Goal: Task Accomplishment & Management: Use online tool/utility

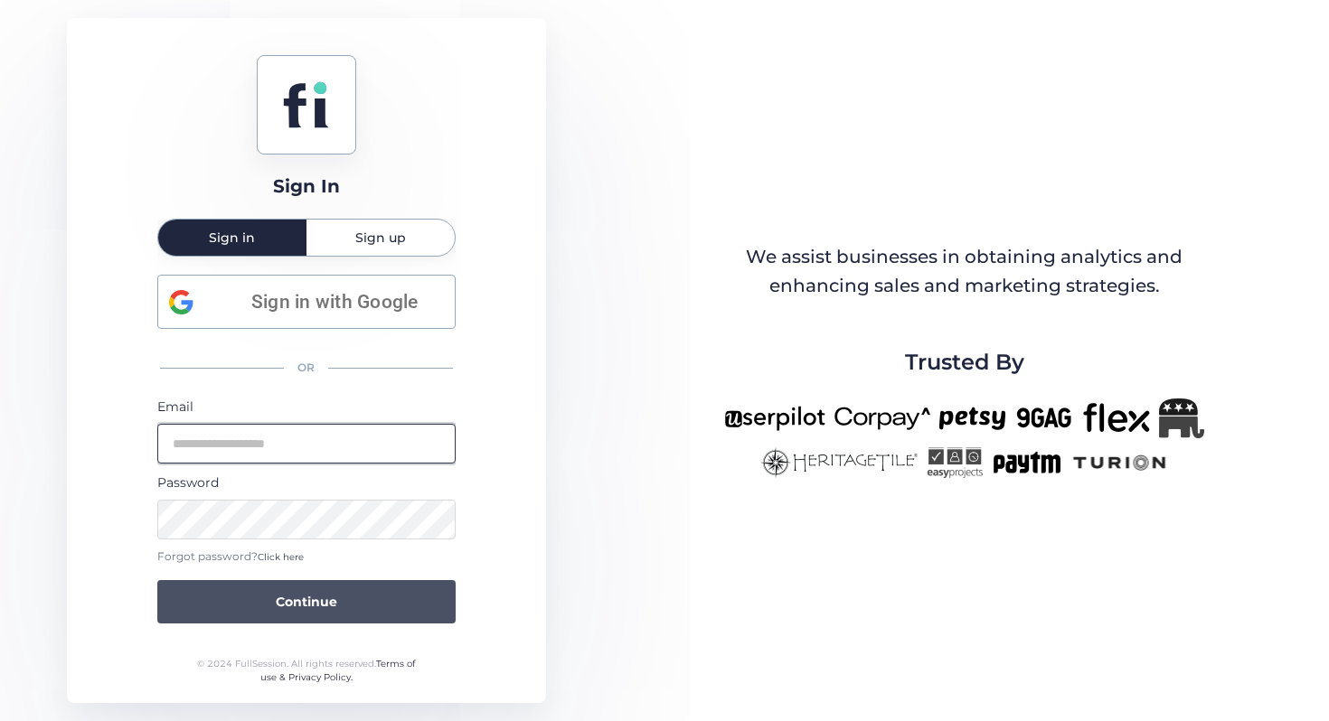
type input "**********"
click at [285, 596] on span "Continue" at bounding box center [306, 602] width 61 height 20
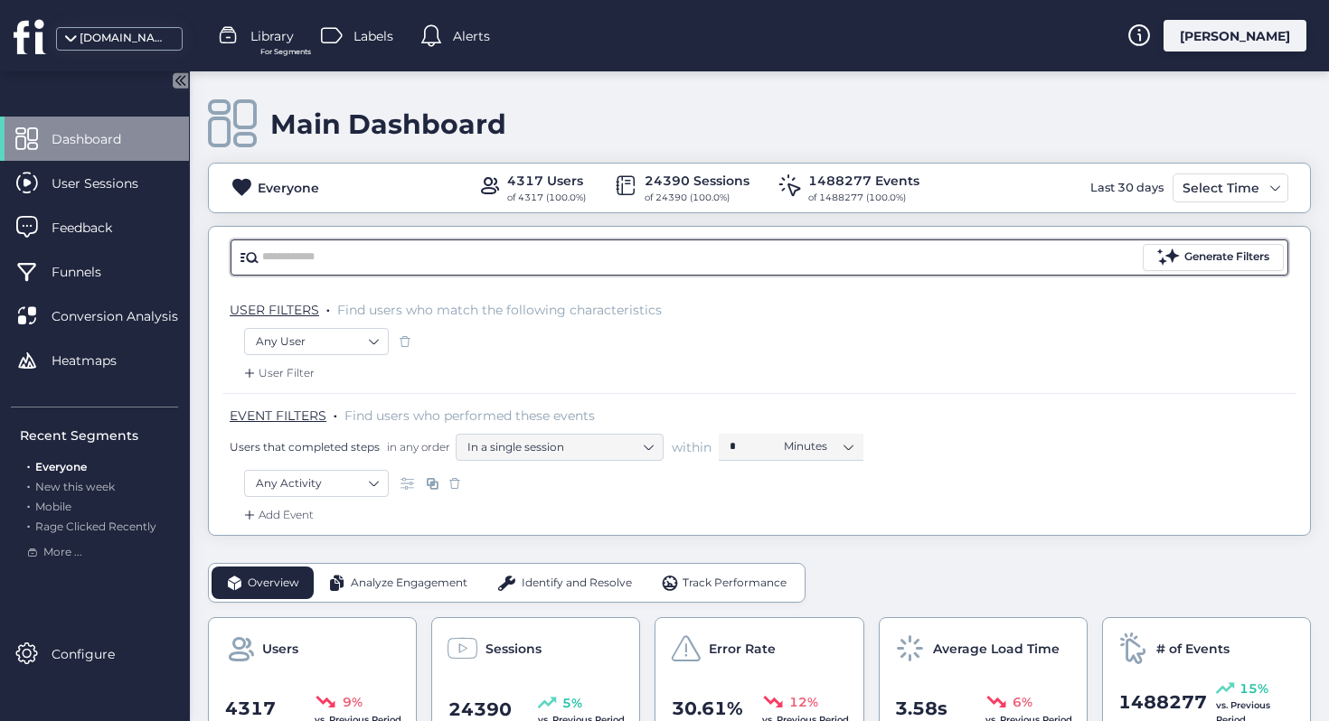
click at [327, 265] on input "text" at bounding box center [700, 257] width 877 height 27
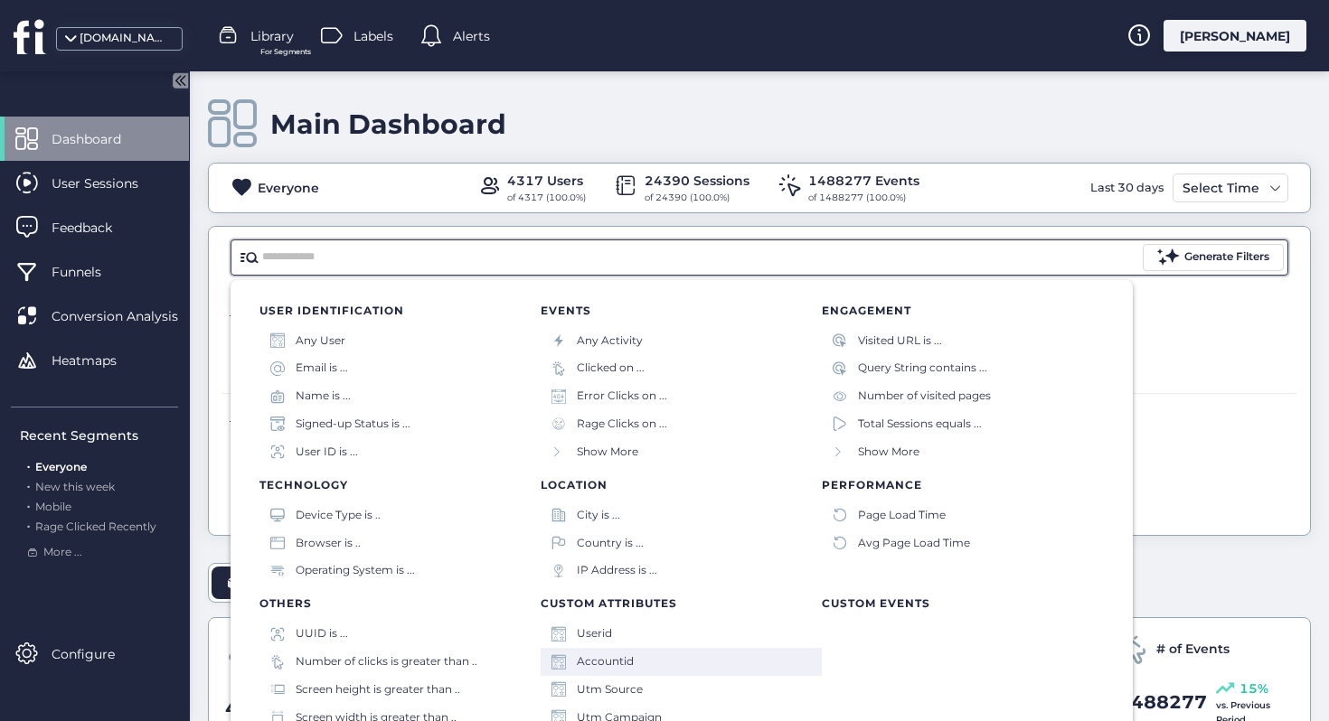
click at [653, 652] on div "Accountid" at bounding box center [681, 662] width 281 height 28
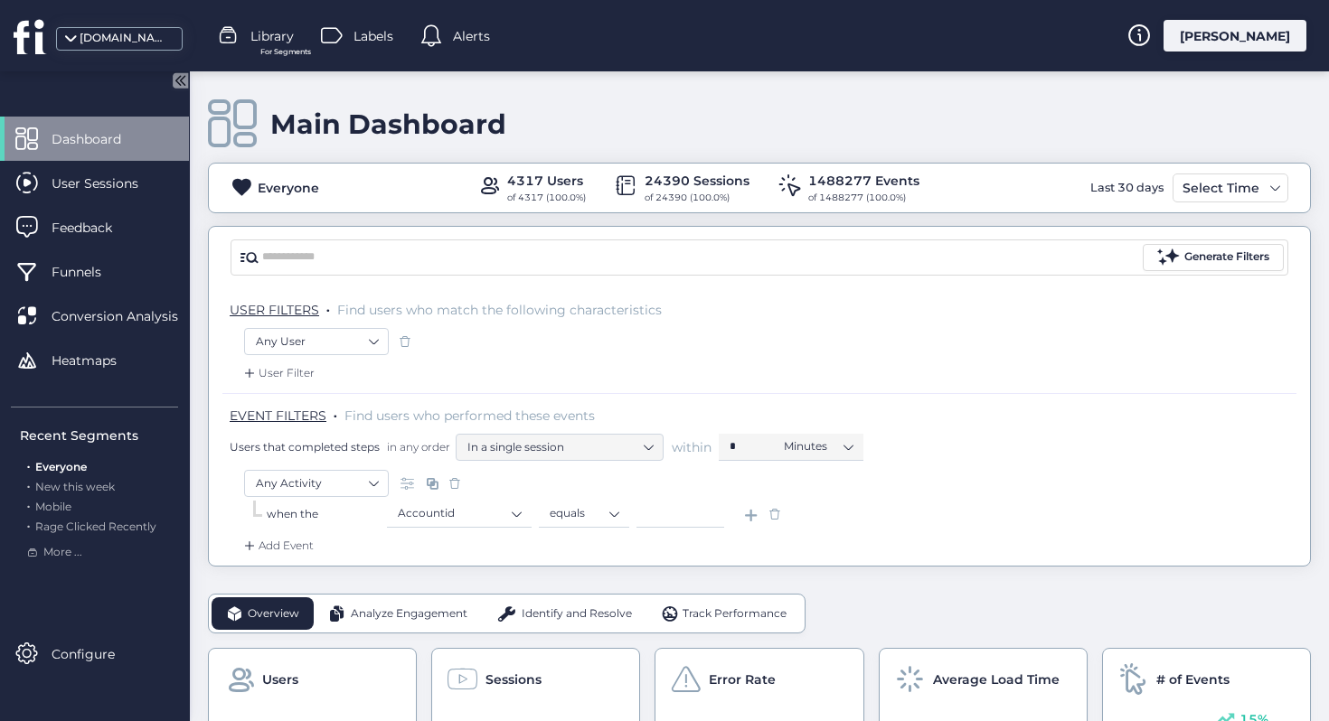
click at [679, 523] on input at bounding box center [680, 514] width 88 height 27
paste input "****"
type input "****"
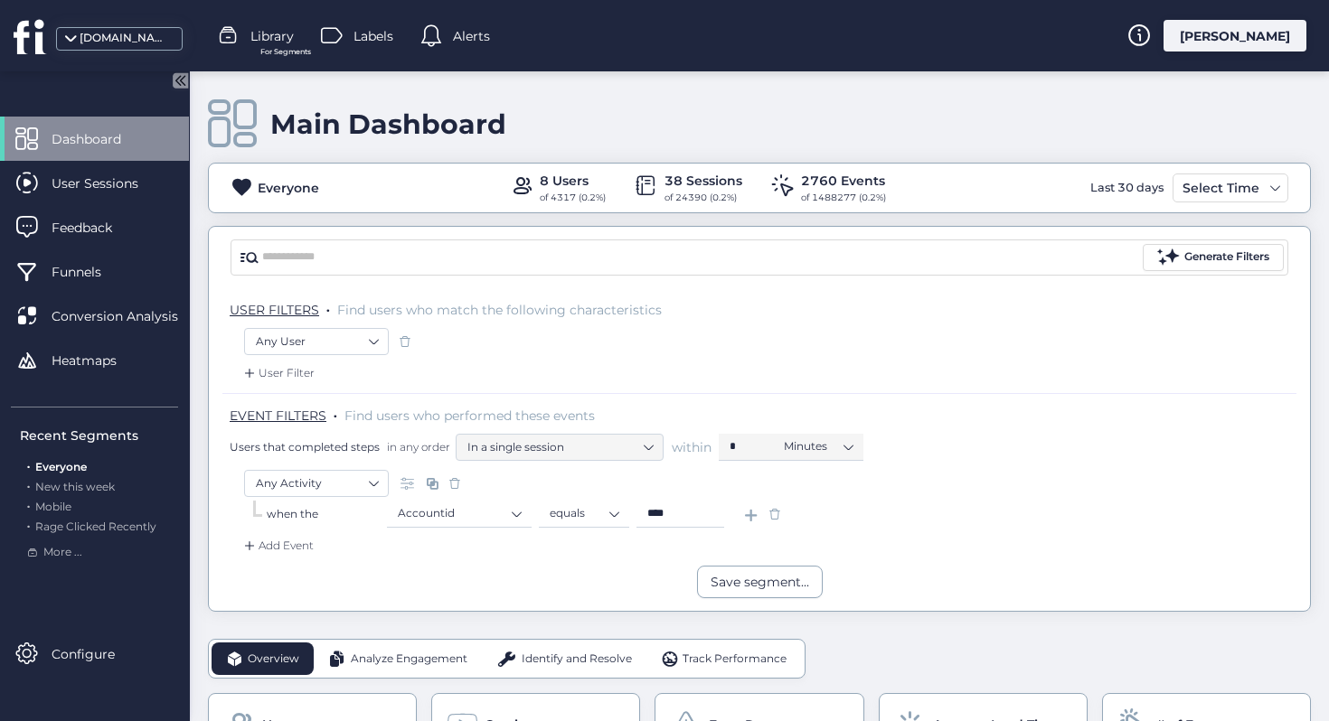
click at [297, 552] on div "Add Event" at bounding box center [276, 546] width 73 height 18
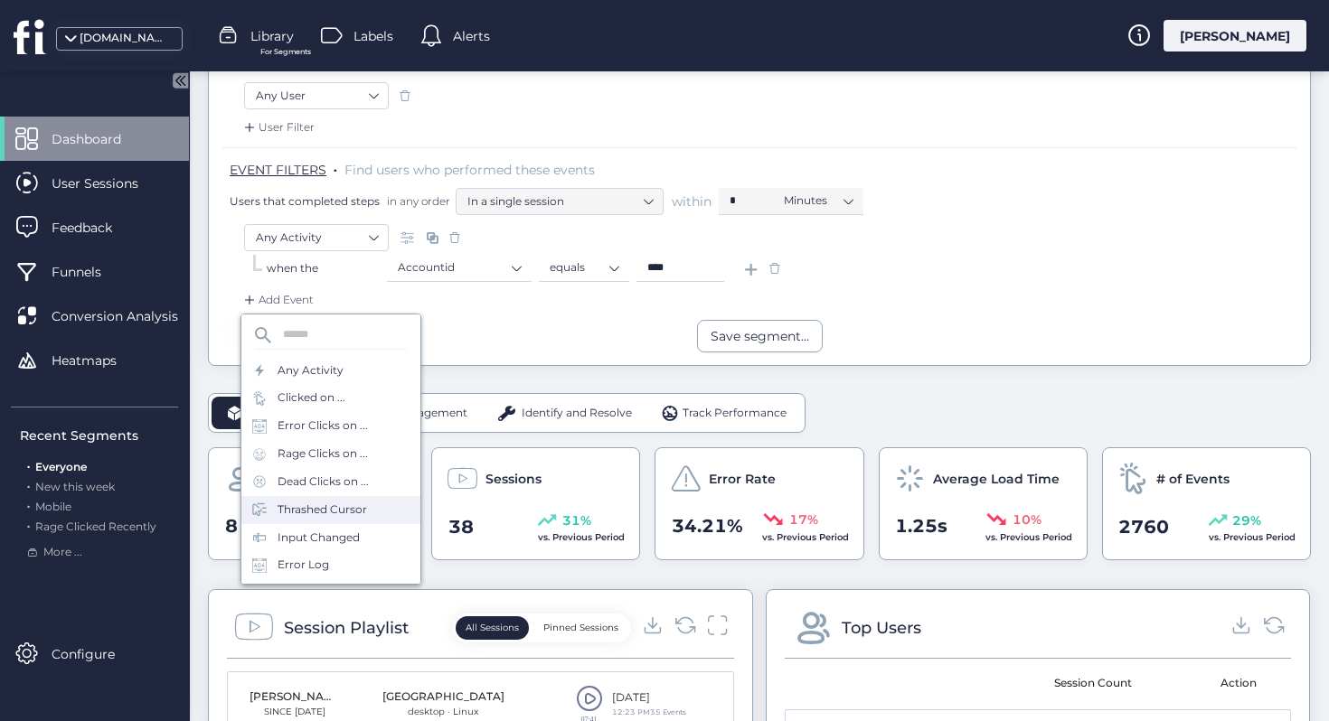
scroll to position [80, 0]
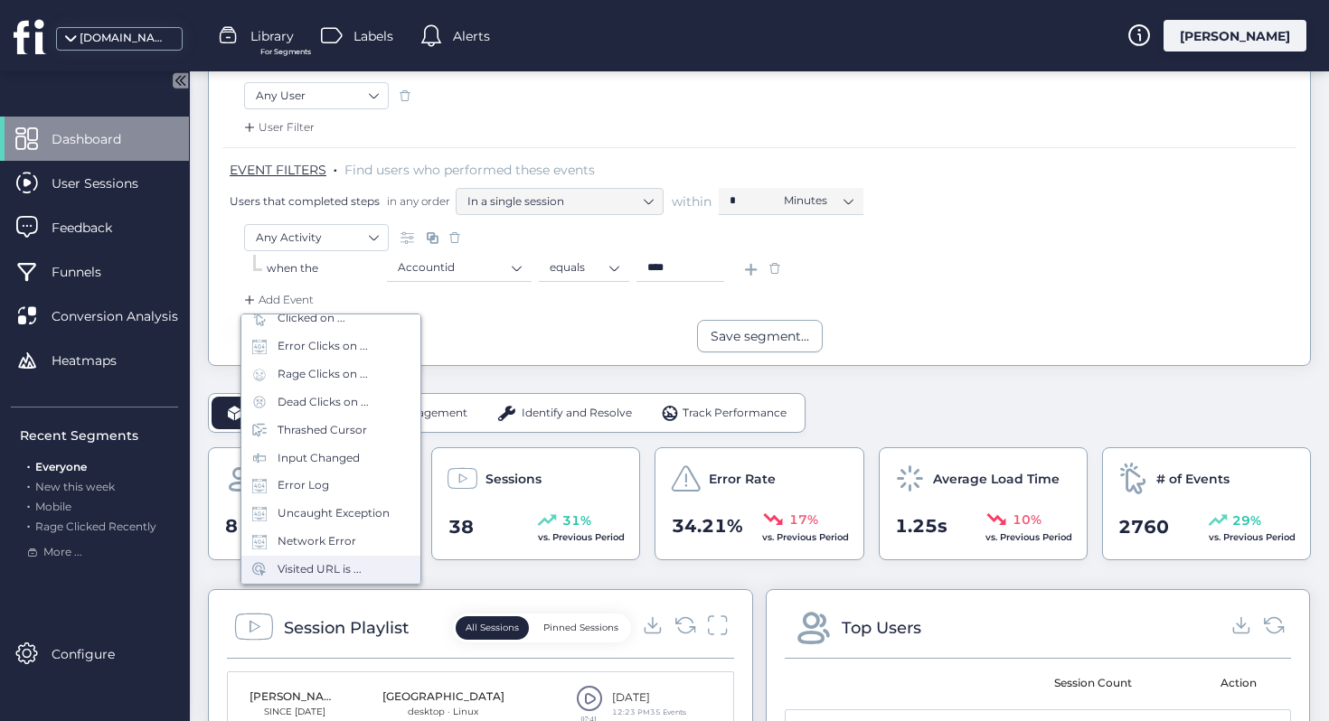
click at [339, 570] on div "Visited URL is ..." at bounding box center [320, 569] width 84 height 17
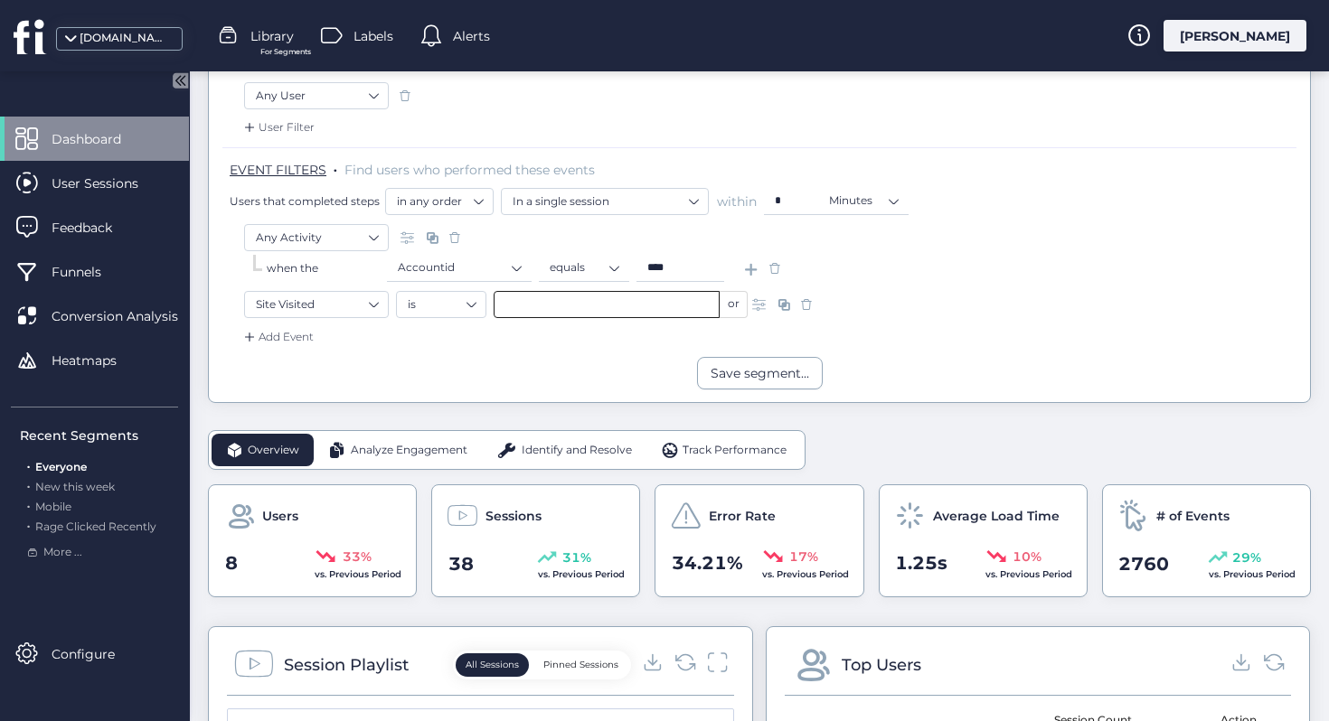
click at [621, 302] on input "text" at bounding box center [607, 304] width 226 height 27
paste input "**********"
type input "**********"
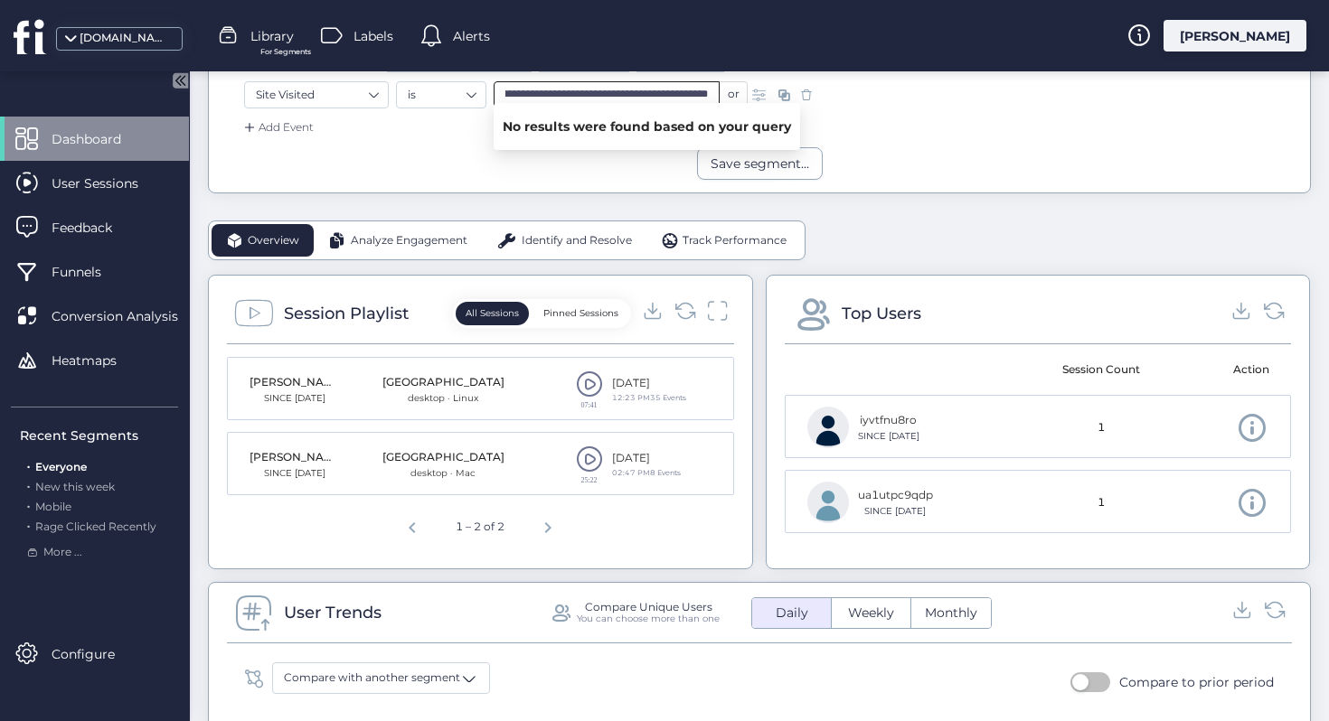
scroll to position [478, 0]
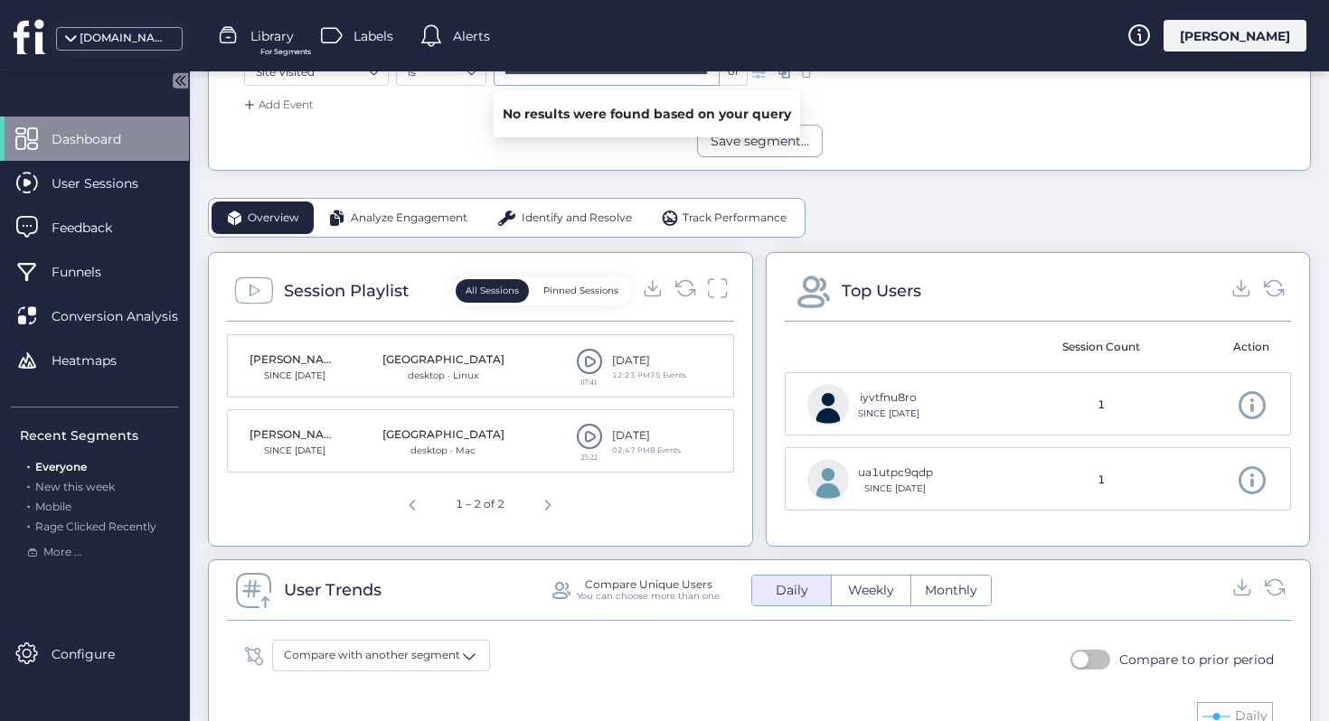
click at [588, 431] on span at bounding box center [589, 436] width 27 height 27
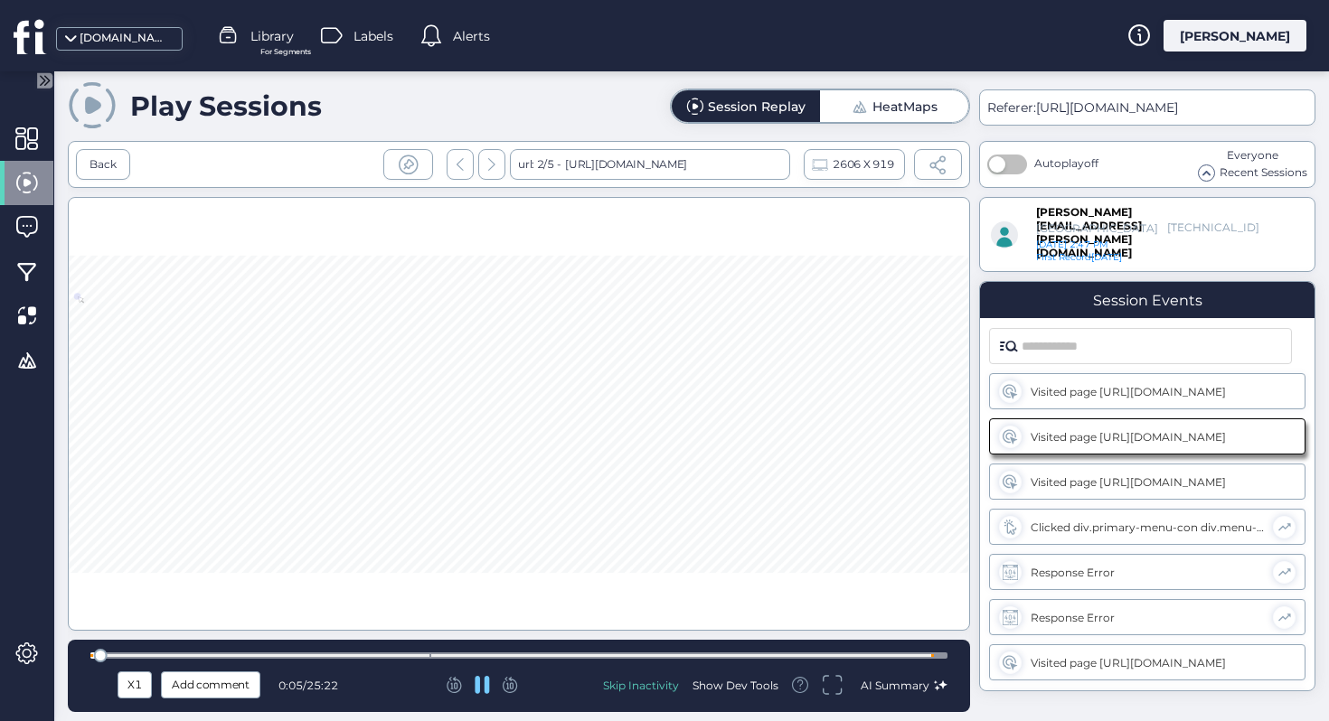
click at [516, 686] on icon at bounding box center [510, 685] width 15 height 16
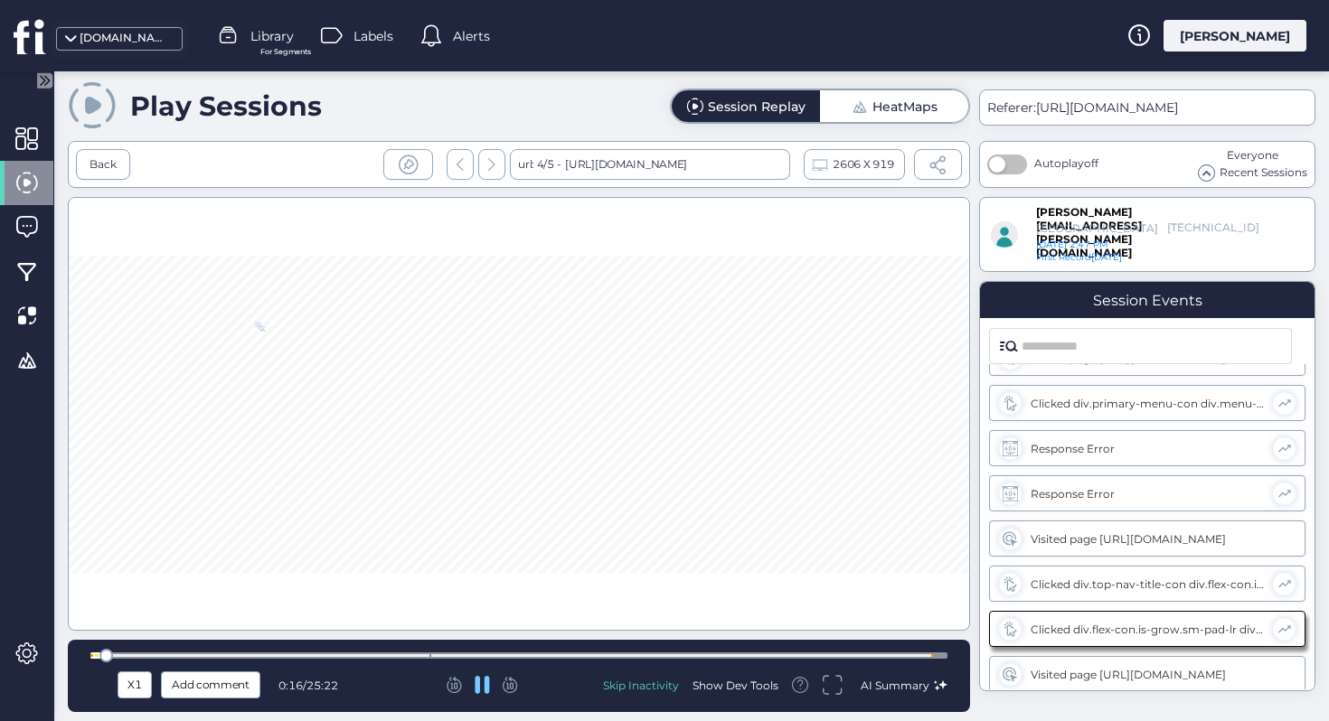
scroll to position [127, 0]
click at [516, 686] on icon at bounding box center [510, 685] width 15 height 16
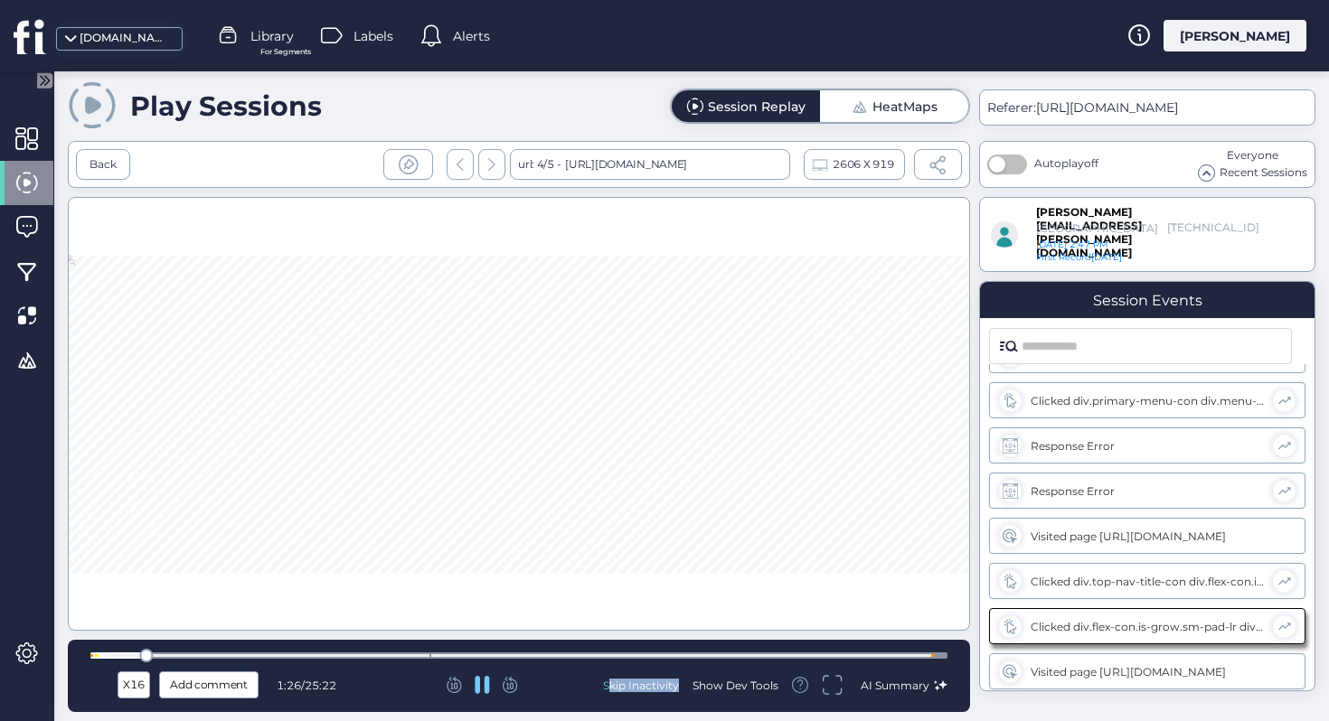
click at [516, 686] on icon at bounding box center [510, 685] width 15 height 16
click at [1078, 344] on input "text" at bounding box center [1151, 346] width 259 height 34
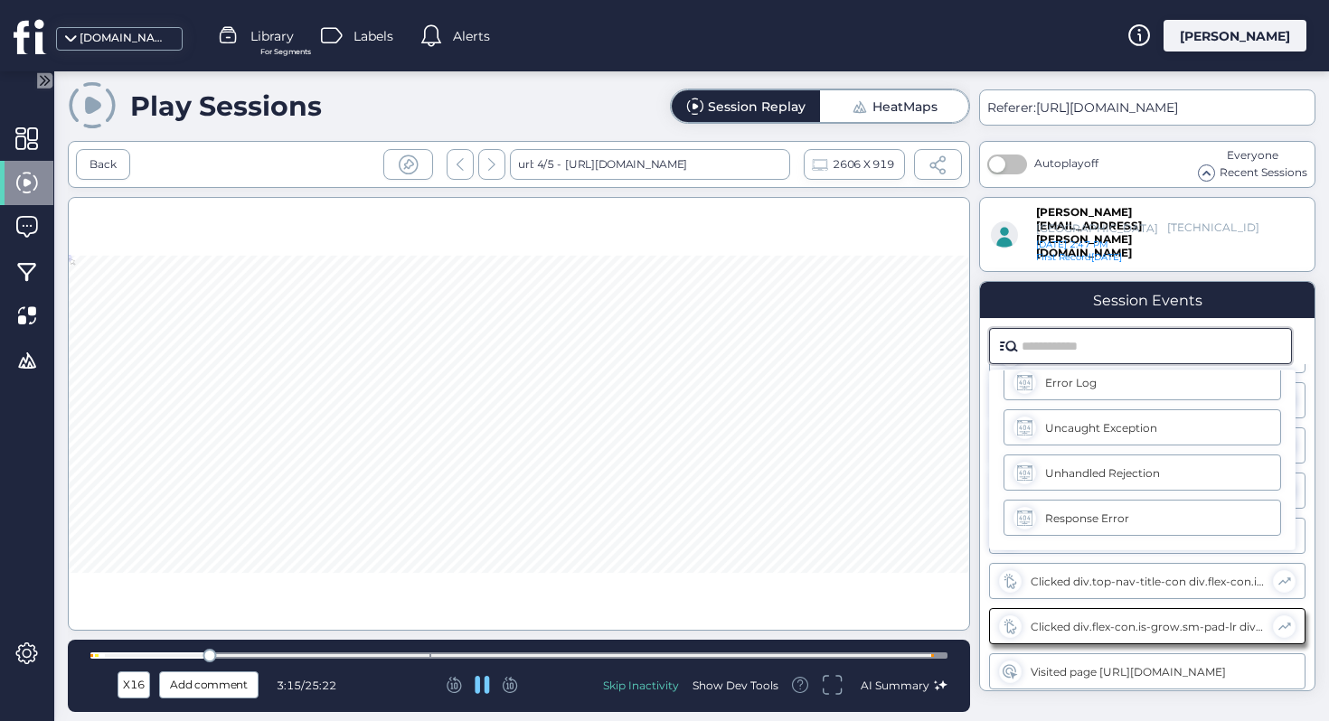
scroll to position [0, 0]
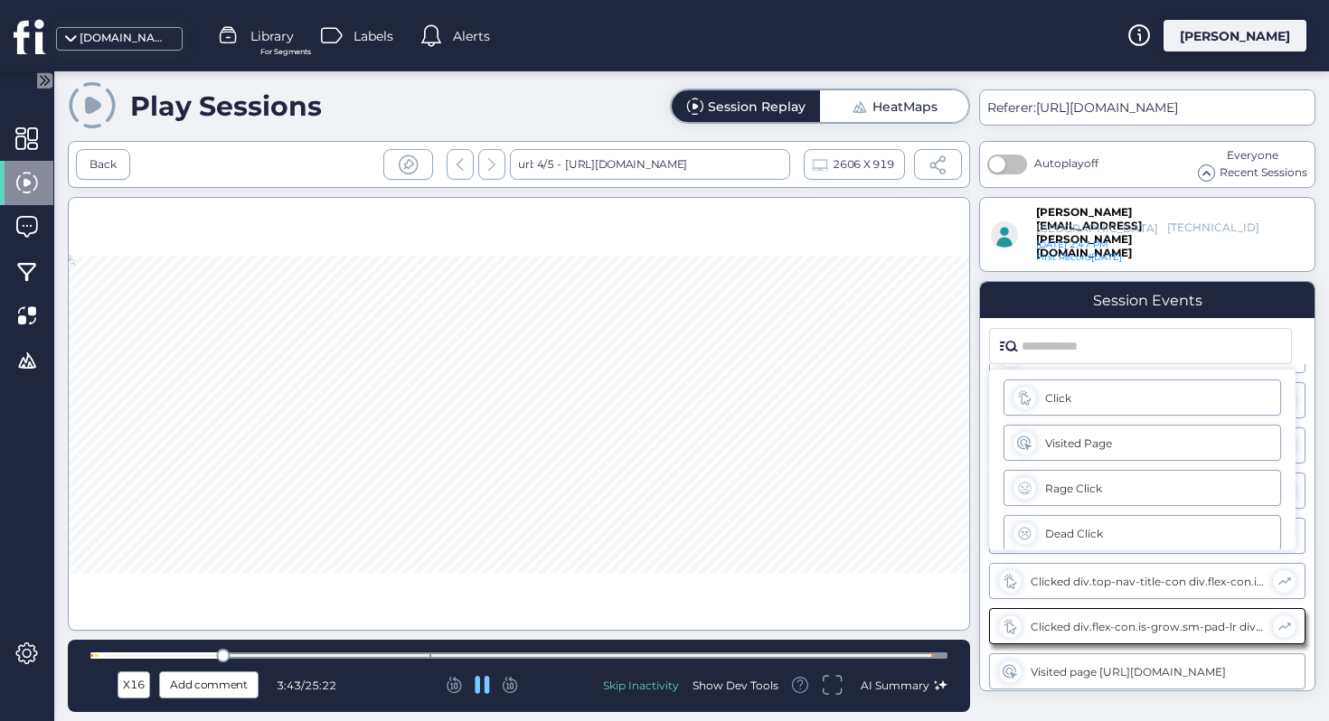
click at [1135, 405] on div "Visited Page" at bounding box center [1162, 398] width 235 height 14
type input "**********"
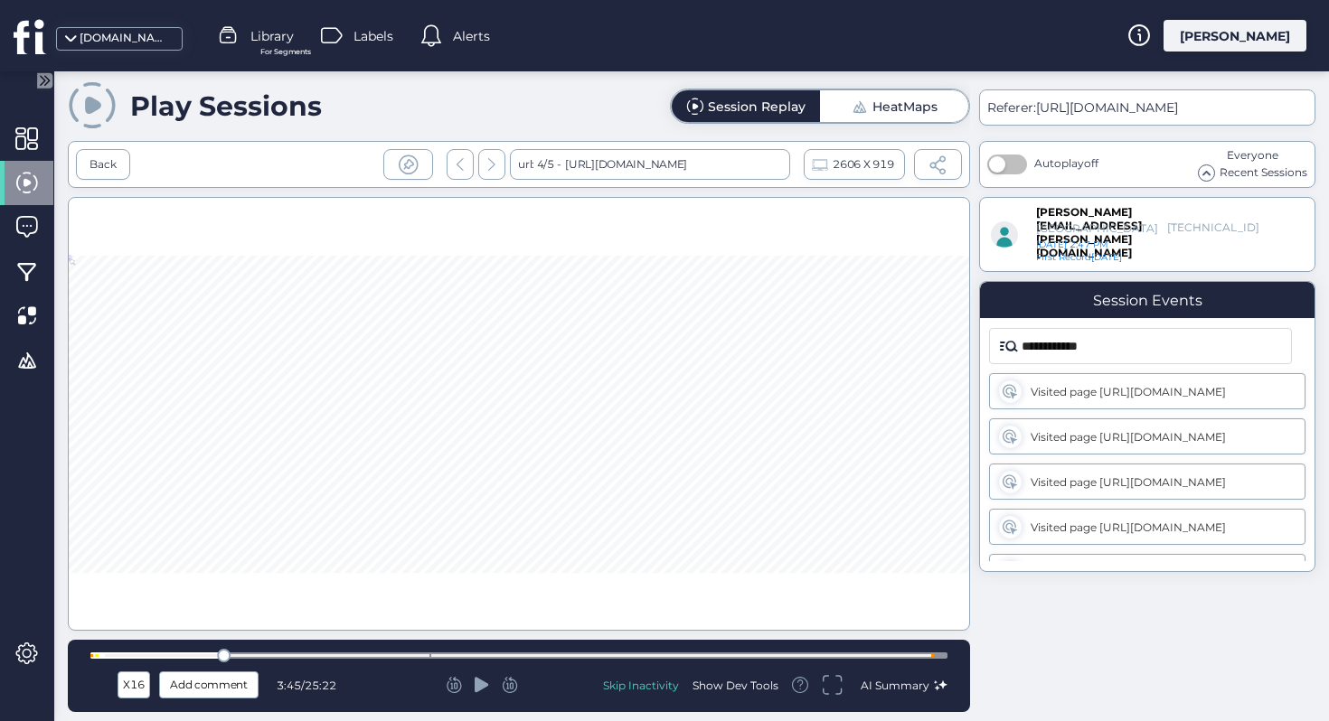
click at [1128, 383] on div "Visited page [URL][DOMAIN_NAME]" at bounding box center [1147, 391] width 316 height 36
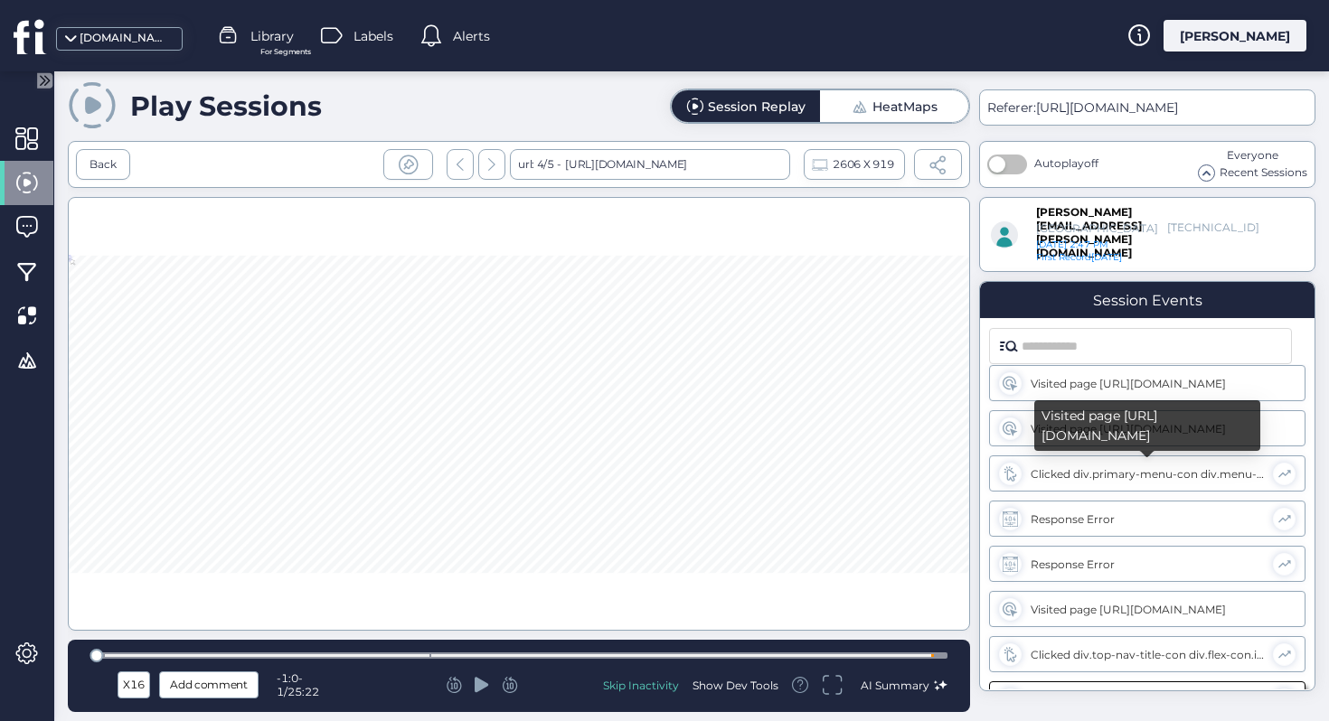
scroll to position [127, 0]
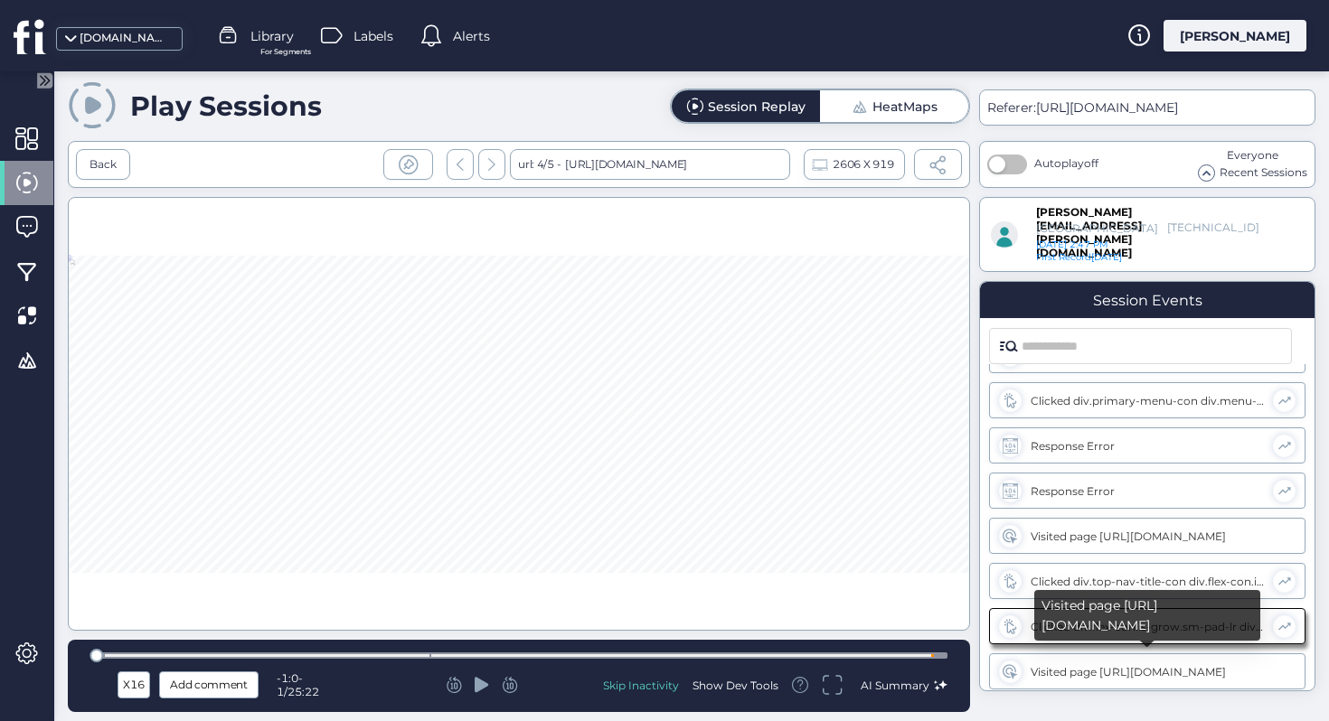
click at [1172, 670] on div "Visited page [URL][DOMAIN_NAME]" at bounding box center [1148, 672] width 235 height 14
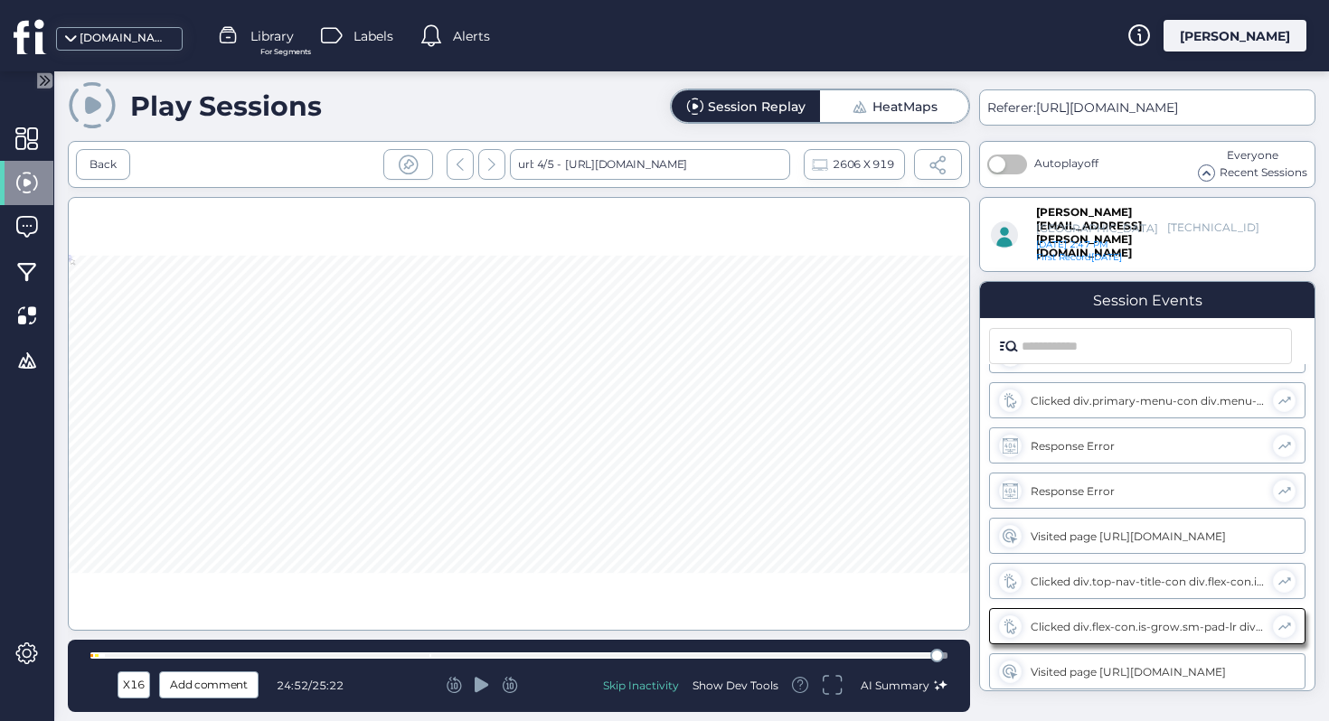
click at [477, 682] on icon at bounding box center [482, 684] width 14 height 15
click at [484, 685] on icon at bounding box center [482, 685] width 15 height 18
click at [484, 685] on icon at bounding box center [482, 684] width 14 height 15
click at [484, 685] on icon at bounding box center [482, 685] width 15 height 18
click at [936, 656] on div at bounding box center [942, 656] width 14 height 14
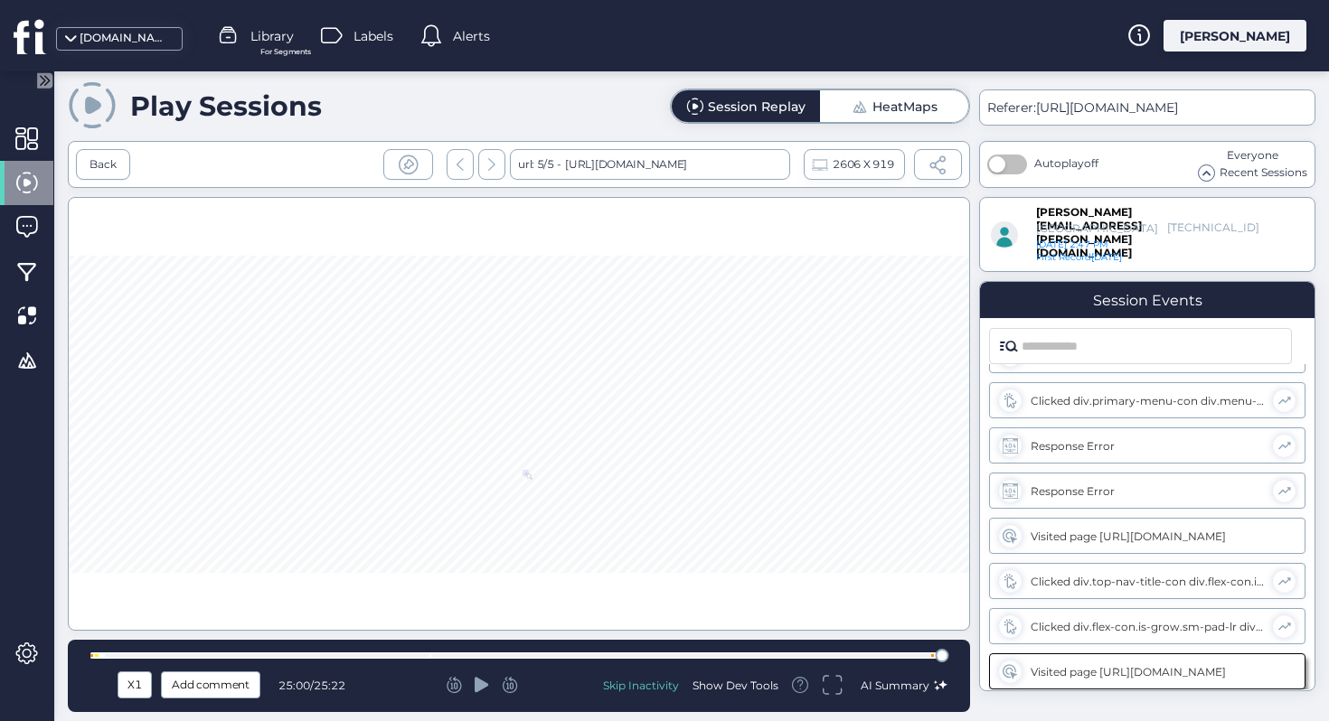
click at [933, 657] on div at bounding box center [518, 656] width 857 height 6
click at [511, 685] on icon at bounding box center [510, 685] width 15 height 16
click at [457, 679] on icon at bounding box center [454, 685] width 14 height 16
click at [511, 684] on icon at bounding box center [510, 685] width 15 height 16
click at [455, 686] on icon at bounding box center [454, 685] width 15 height 16
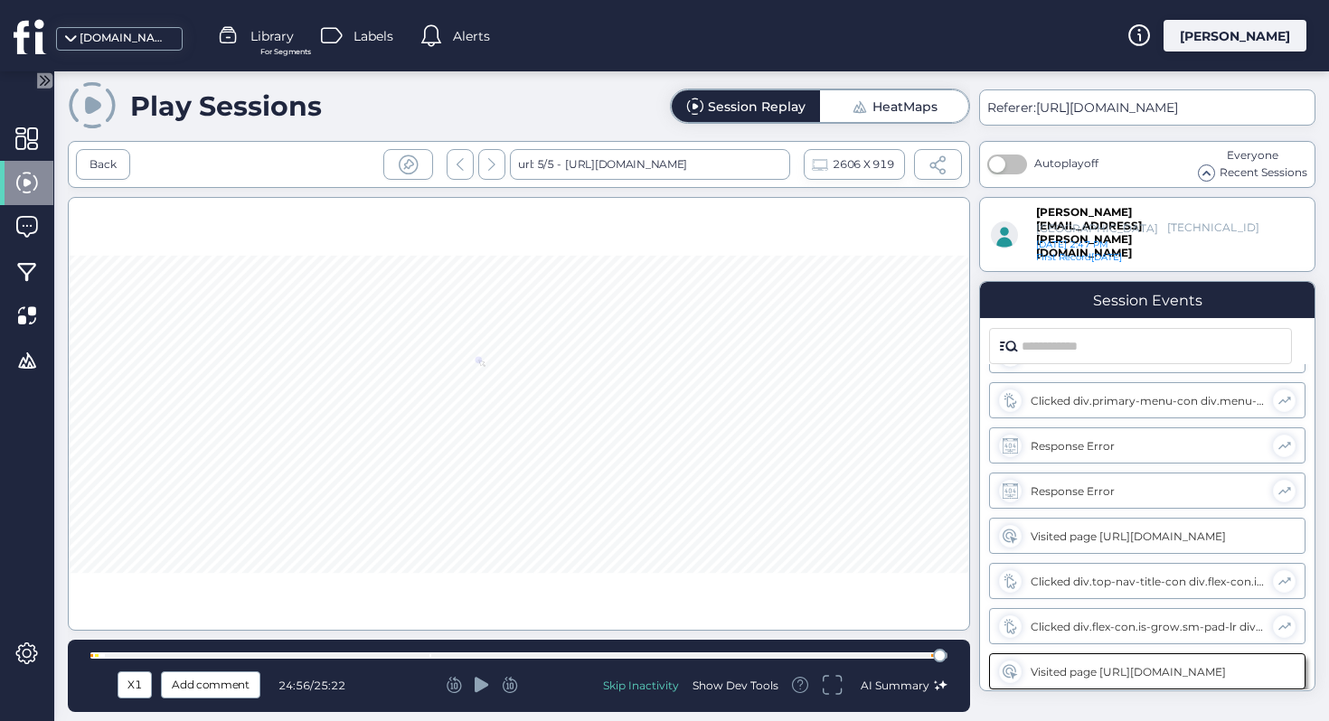
click at [510, 683] on icon at bounding box center [510, 685] width 15 height 16
click at [484, 686] on icon at bounding box center [482, 684] width 14 height 15
click at [513, 685] on icon at bounding box center [508, 683] width 9 height 13
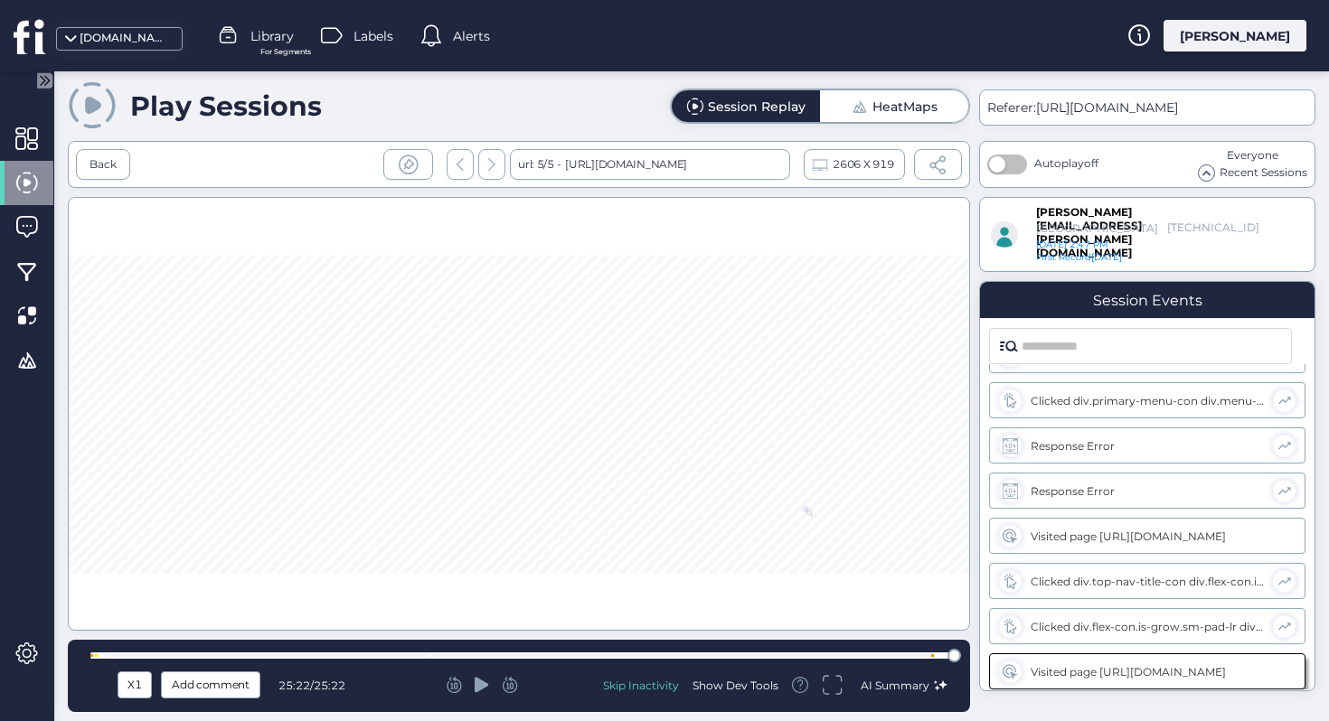
click at [513, 685] on icon at bounding box center [508, 683] width 9 height 13
